Goal: Check status: Check status

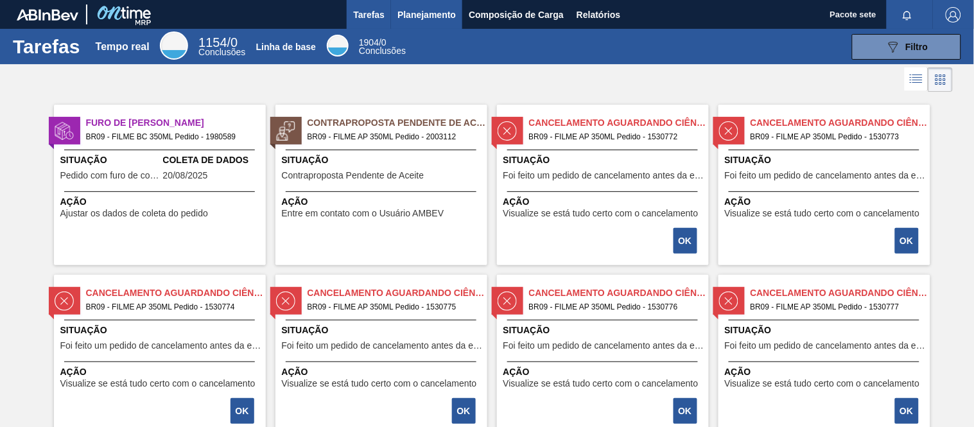
click at [435, 13] on font "Planejamento" at bounding box center [427, 15] width 58 height 10
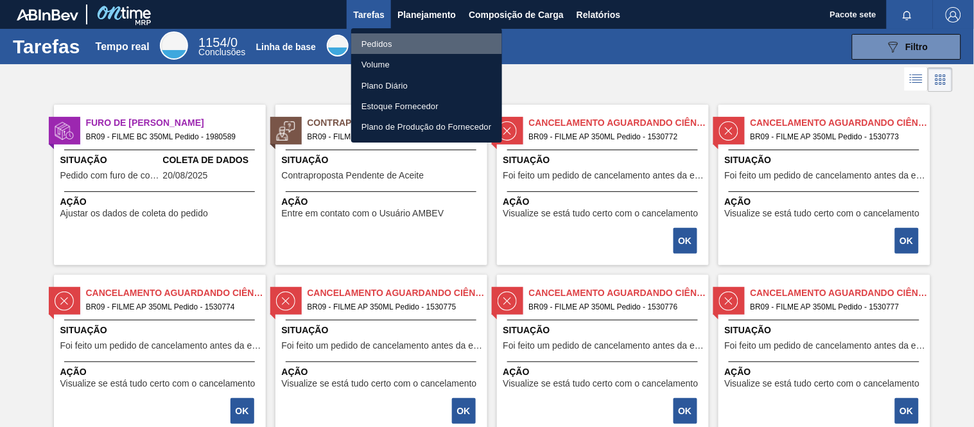
click at [382, 45] on font "Pedidos" at bounding box center [377, 44] width 31 height 10
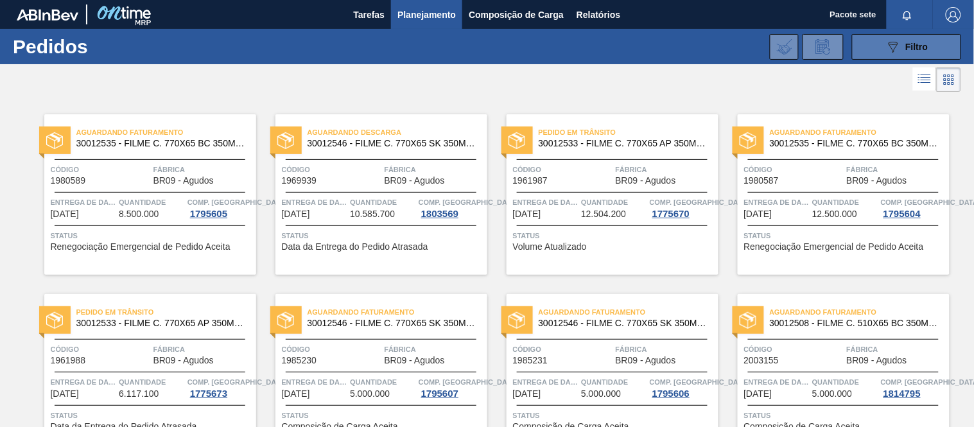
click at [882, 42] on button "089F7B8B-B2A5-4AFE-B5C0-19BA573D28AC Filtro" at bounding box center [906, 47] width 109 height 26
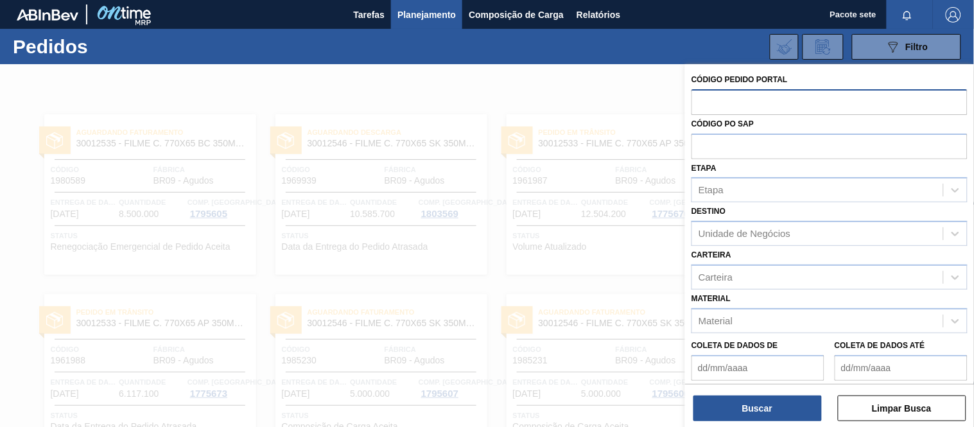
click at [762, 100] on input "text" at bounding box center [830, 101] width 276 height 24
paste input "1985231"
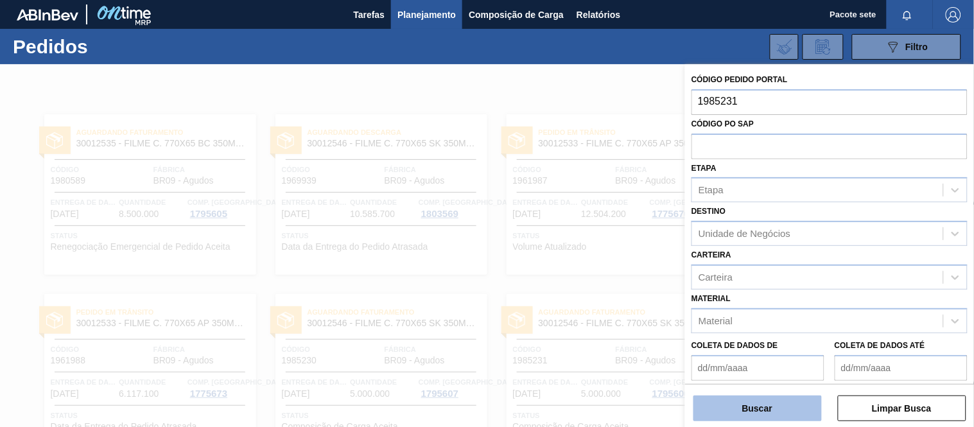
type input "1985231"
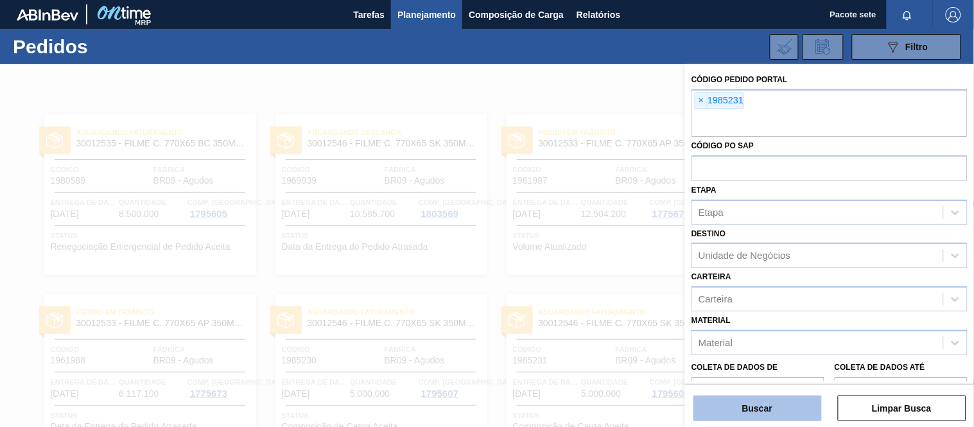
click at [767, 397] on div "Buscar Limpar Busca" at bounding box center [829, 402] width 289 height 36
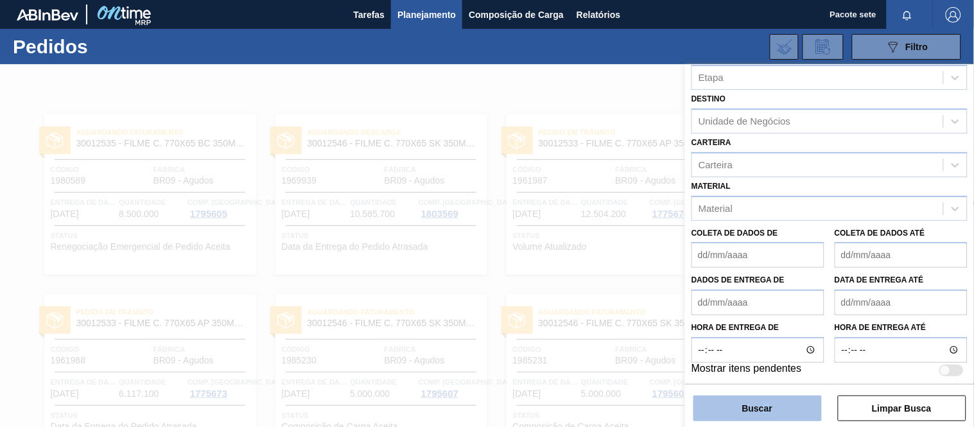
click at [761, 409] on font "Buscar" at bounding box center [757, 408] width 30 height 10
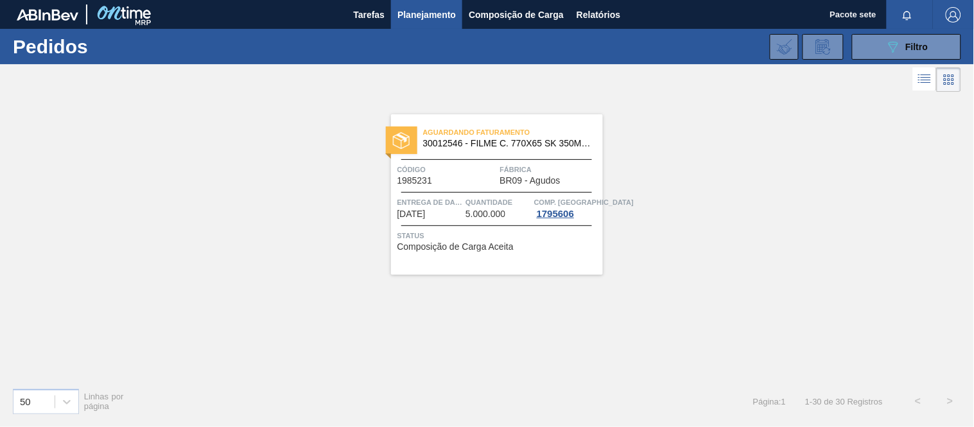
click at [437, 170] on span "Código" at bounding box center [448, 169] width 100 height 13
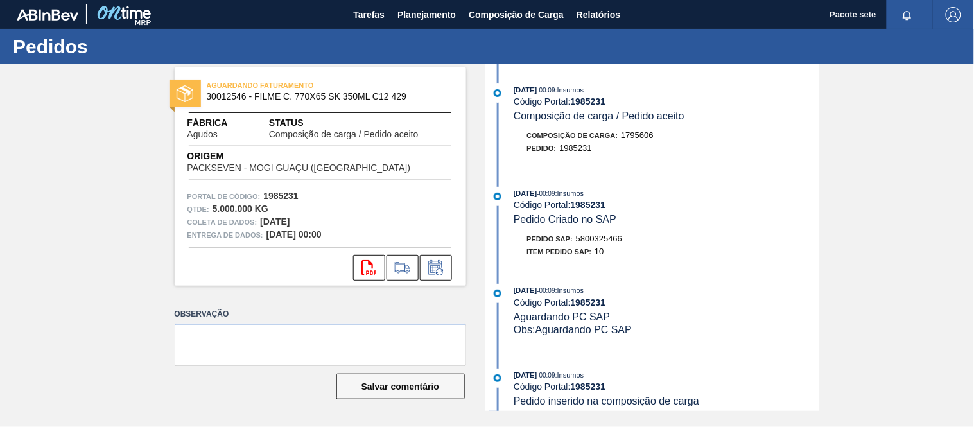
click at [608, 241] on font "5800325466" at bounding box center [599, 239] width 46 height 10
copy font "5800325466"
